Goal: Task Accomplishment & Management: Manage account settings

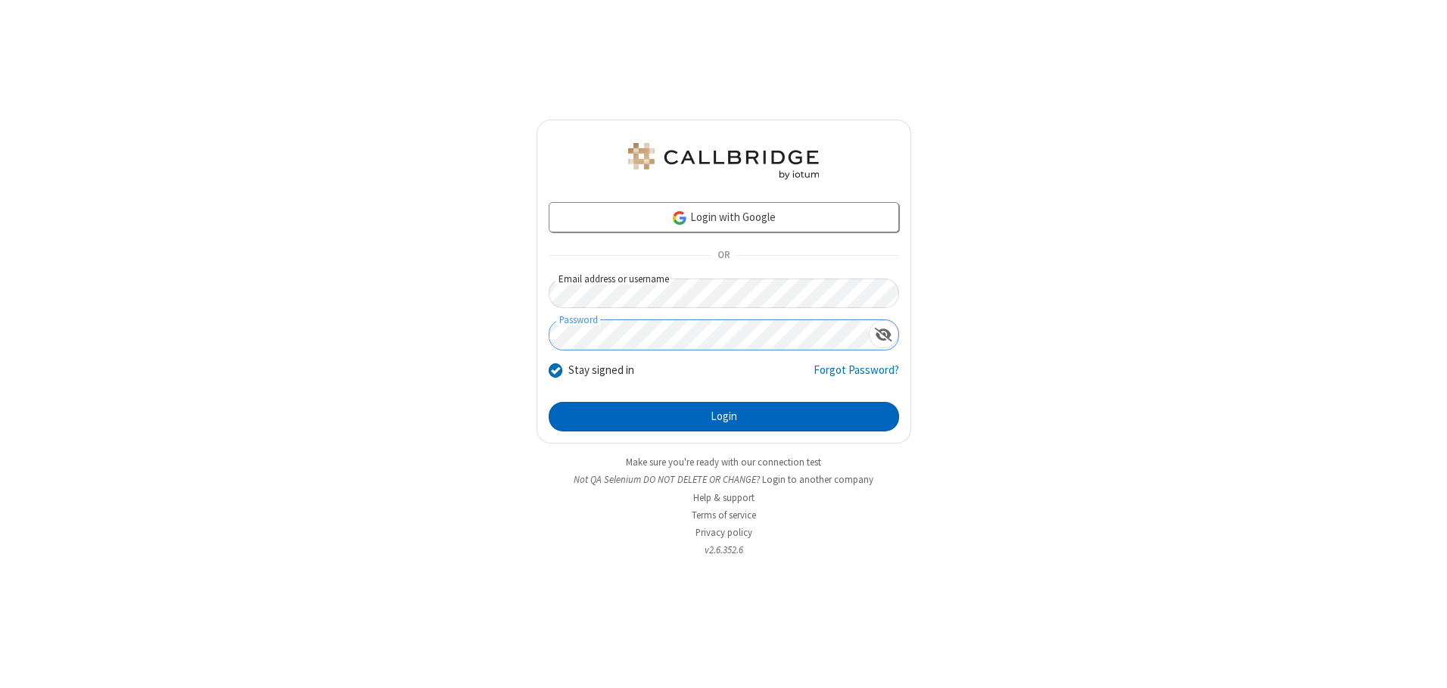
click at [724, 416] on button "Login" at bounding box center [724, 417] width 350 height 30
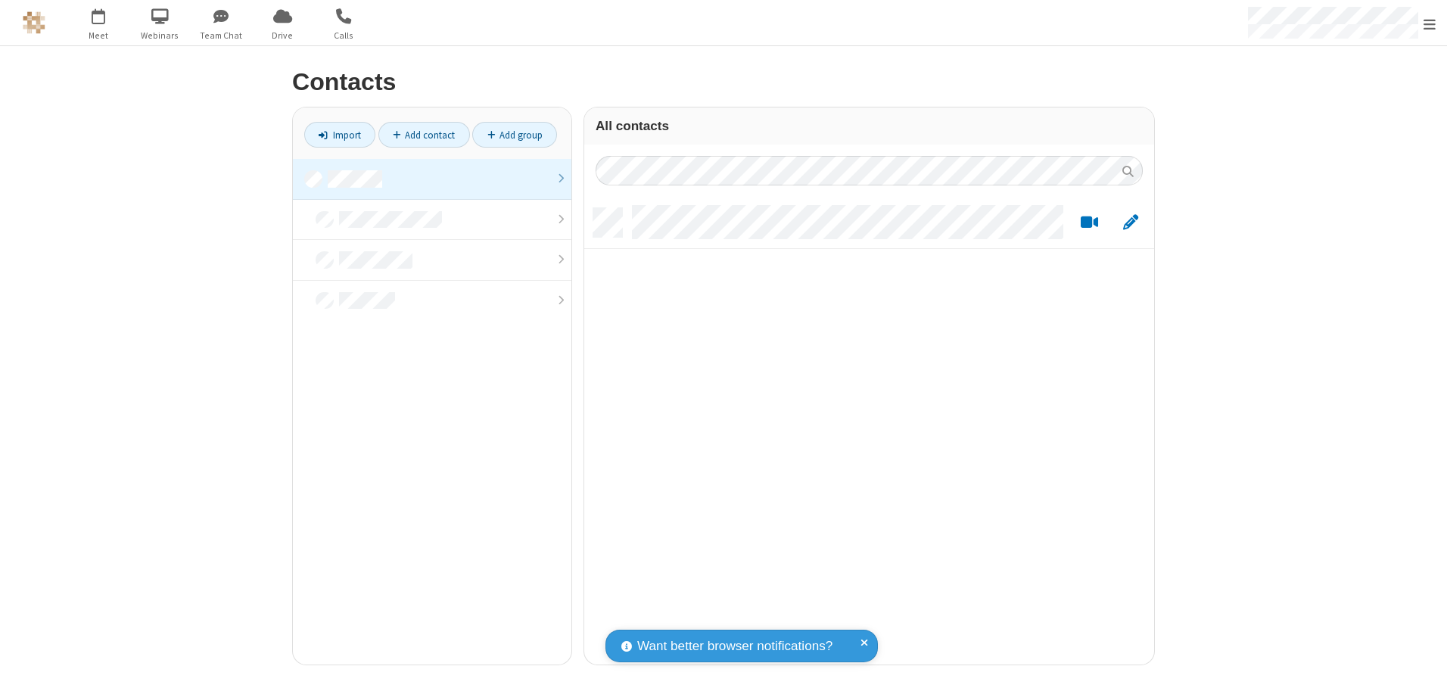
scroll to position [456, 559]
click at [432, 179] on link at bounding box center [432, 179] width 279 height 41
click at [424, 135] on link "Add contact" at bounding box center [424, 135] width 92 height 26
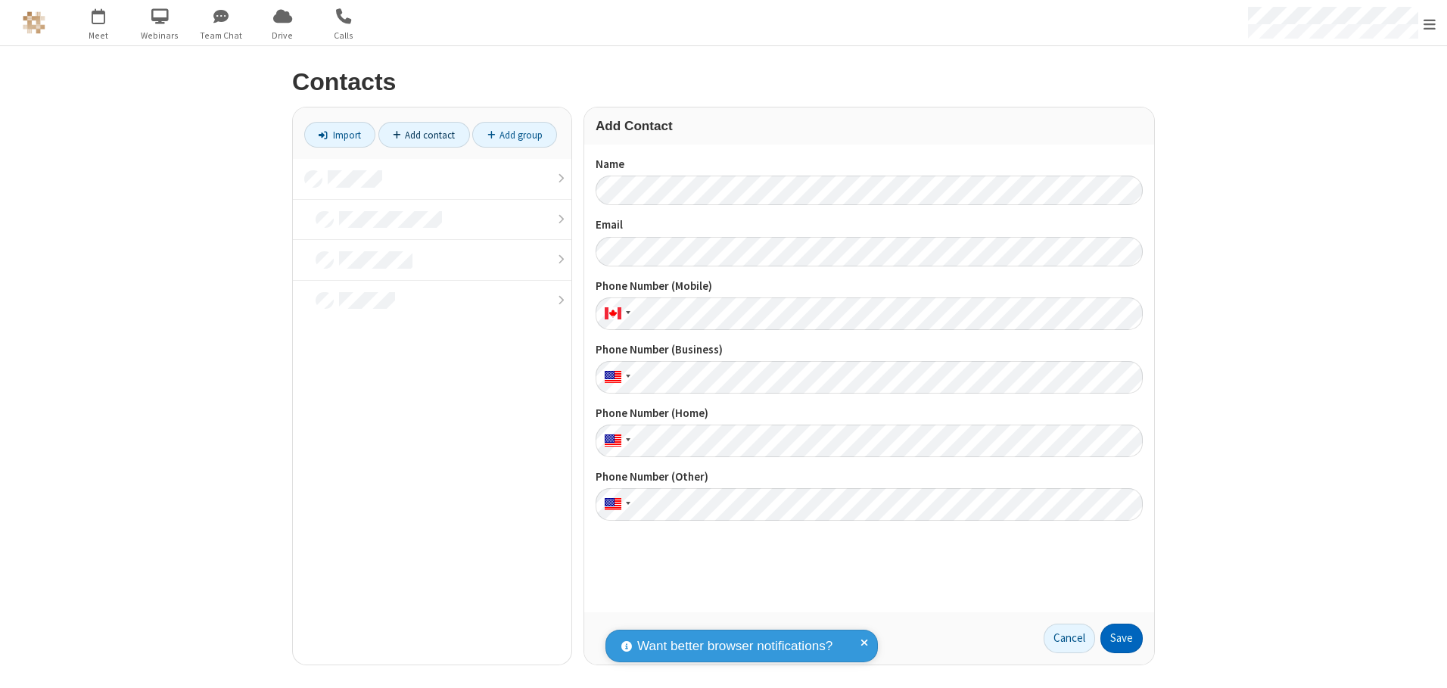
click at [1122, 638] on button "Save" at bounding box center [1121, 639] width 42 height 30
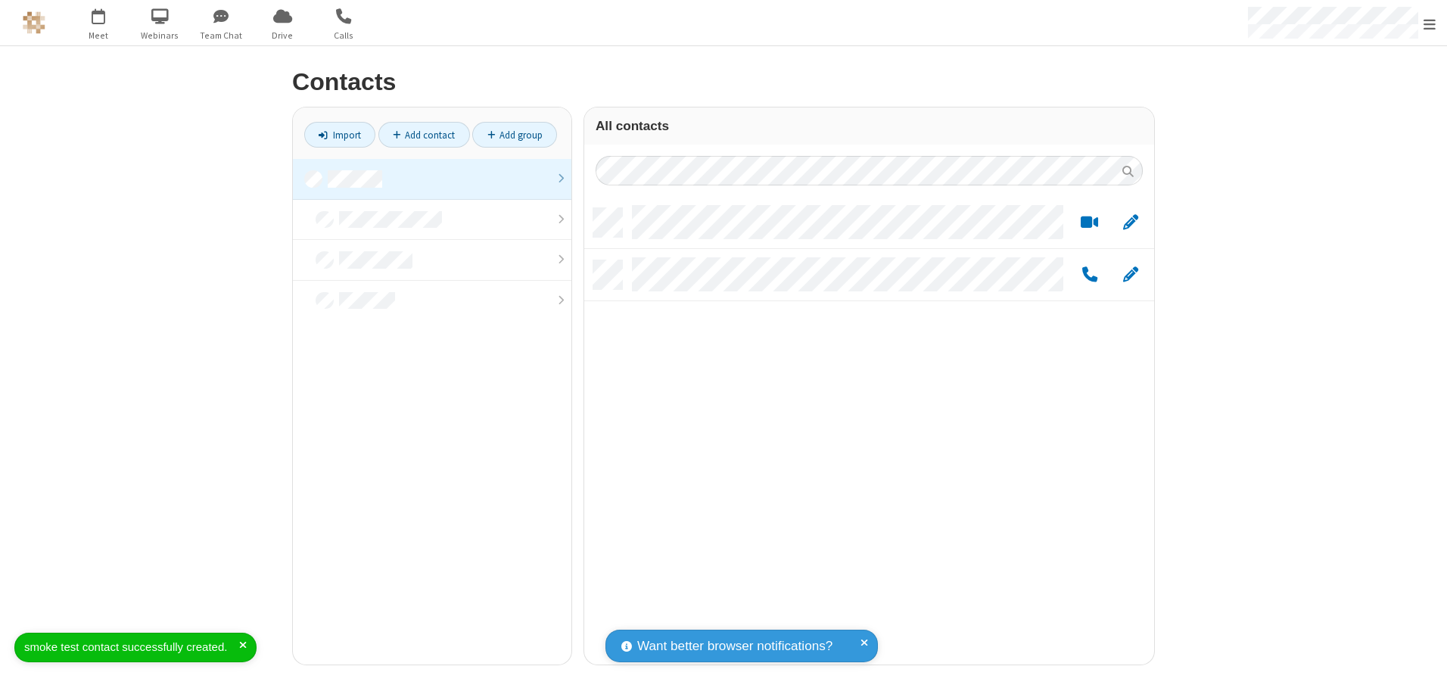
scroll to position [456, 559]
